Goal: Navigation & Orientation: Go to known website

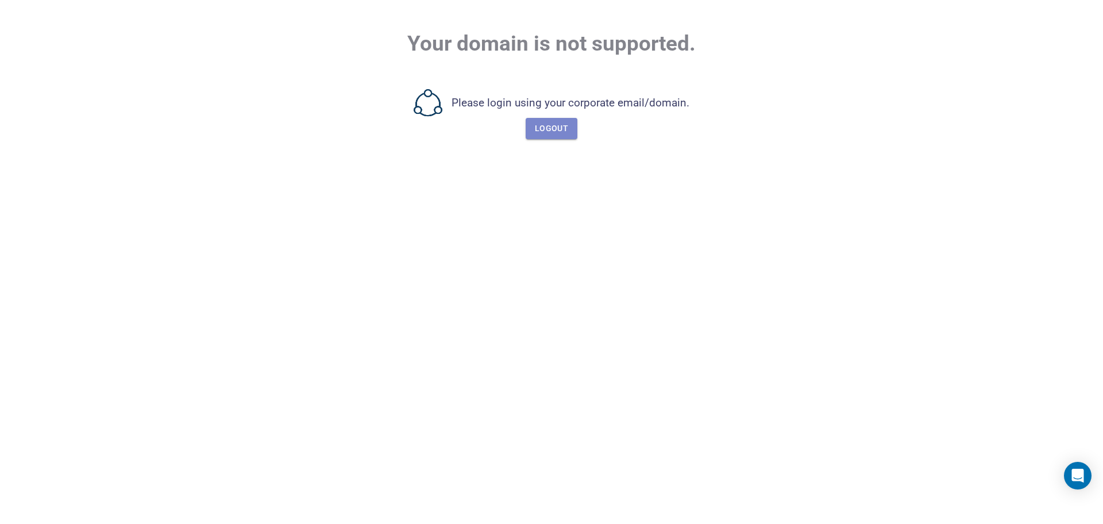
click at [551, 122] on span "Logout" at bounding box center [551, 128] width 33 height 14
